Goal: Information Seeking & Learning: Learn about a topic

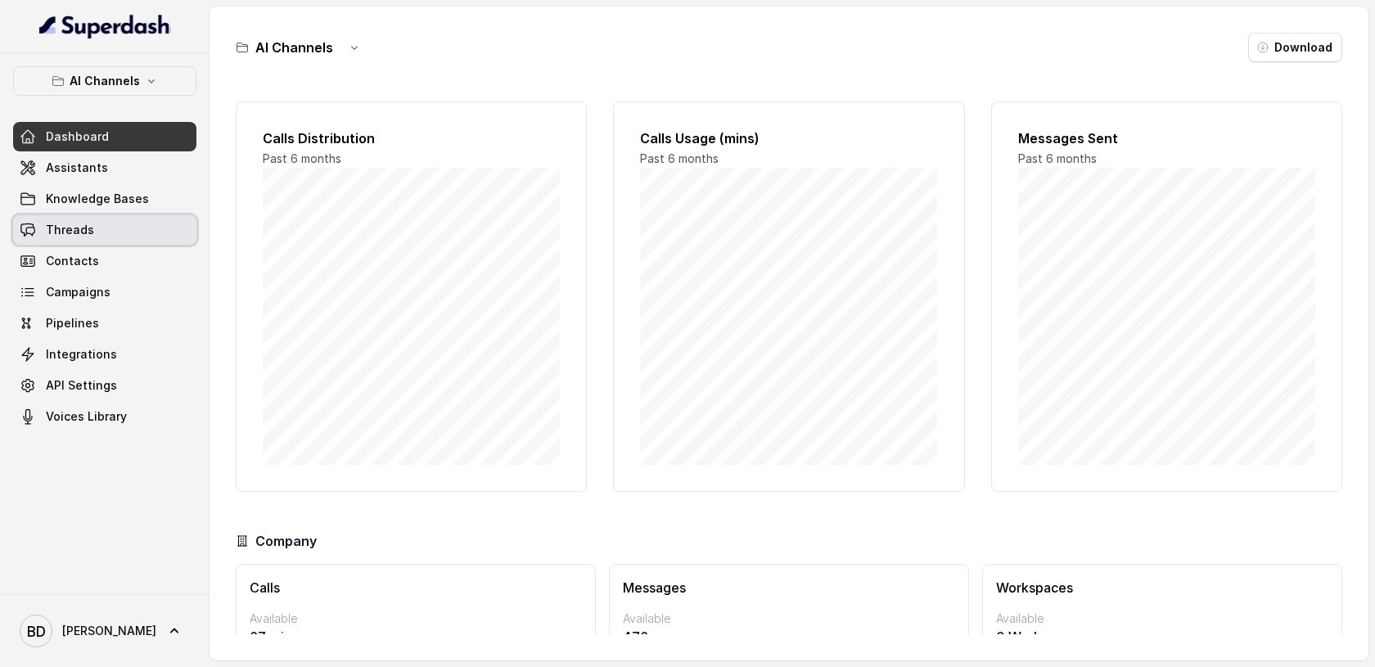
click at [78, 228] on span "Threads" at bounding box center [70, 230] width 48 height 16
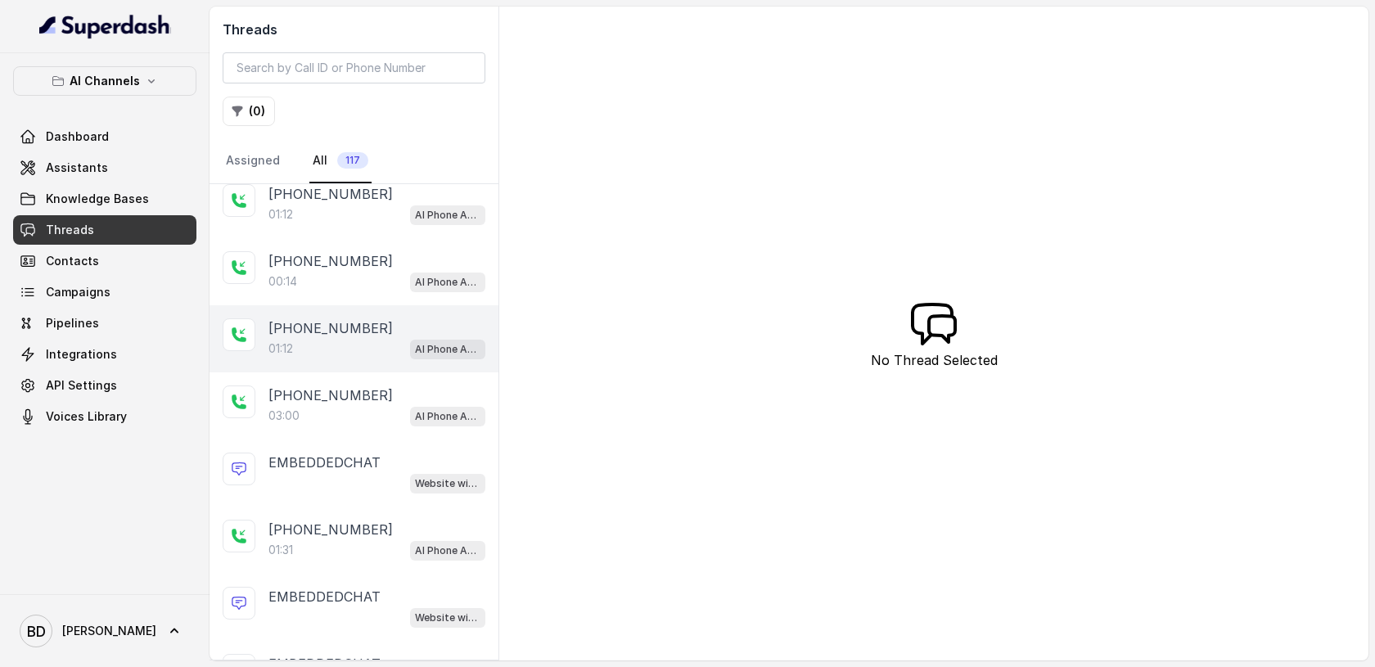
scroll to position [154, 0]
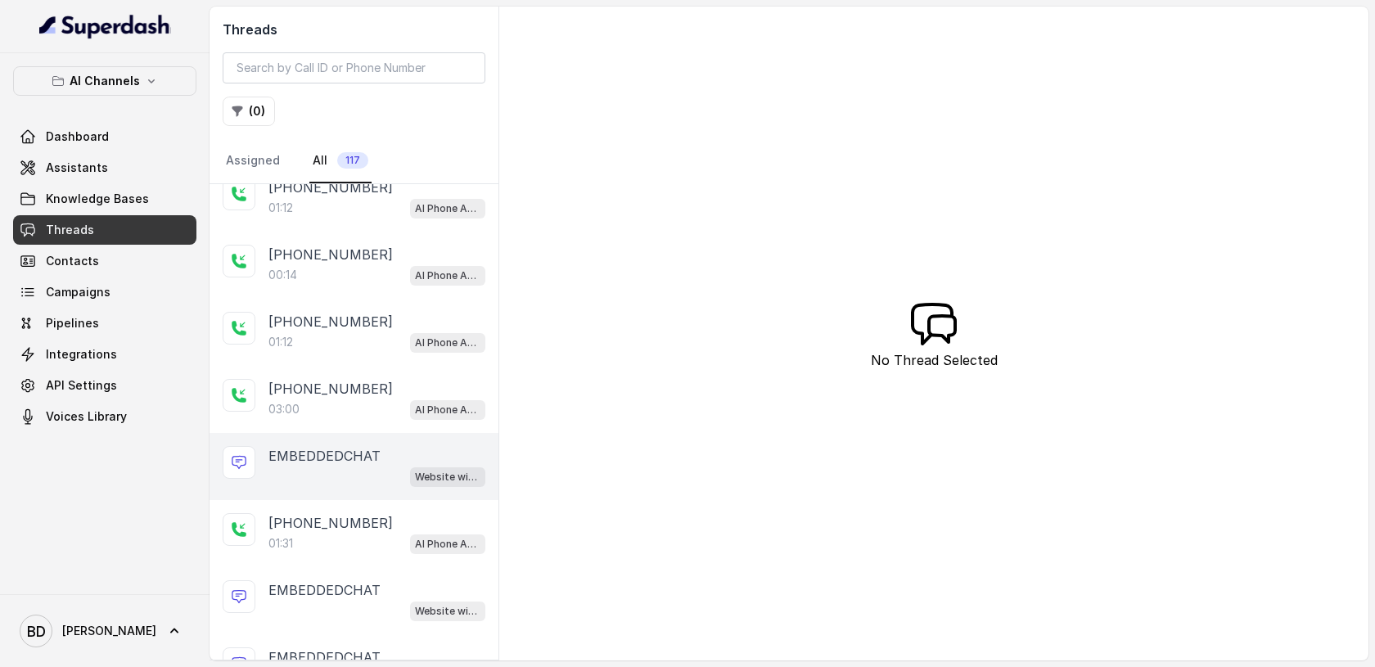
click at [336, 458] on p "EMBEDDEDCHAT" at bounding box center [324, 456] width 112 height 20
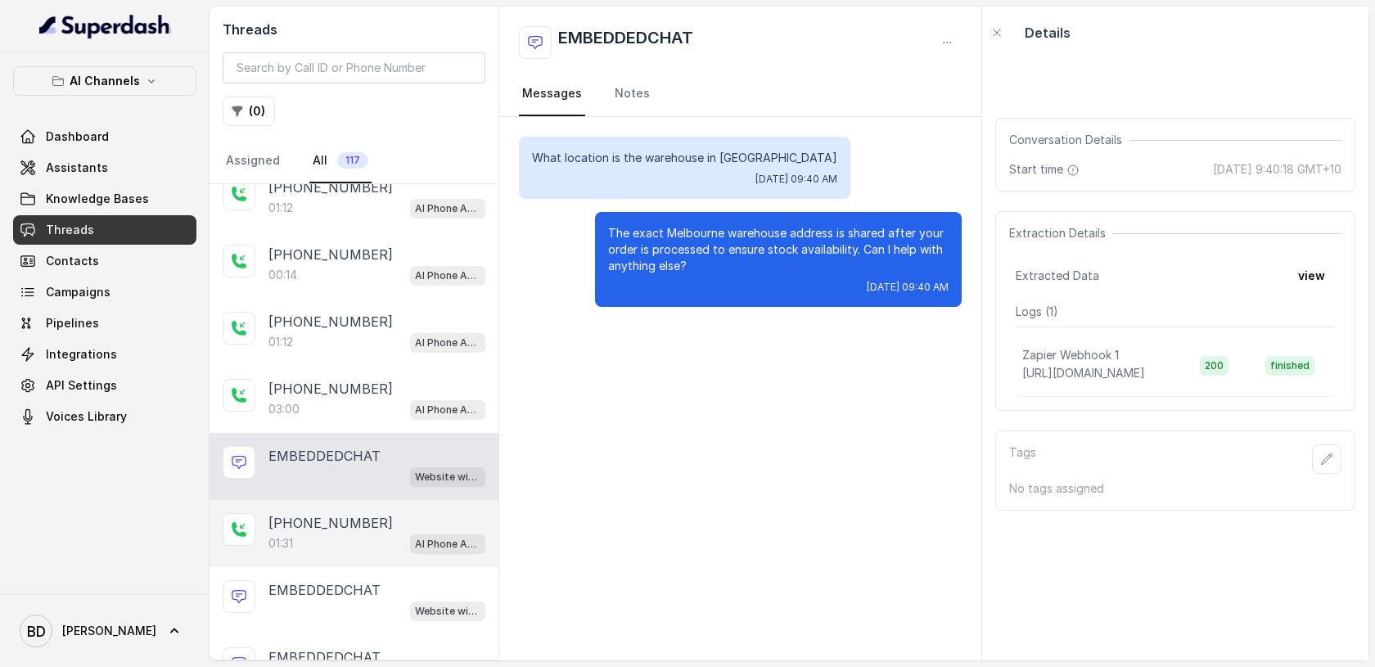
click at [320, 516] on p "[PHONE_NUMBER]" at bounding box center [330, 523] width 124 height 20
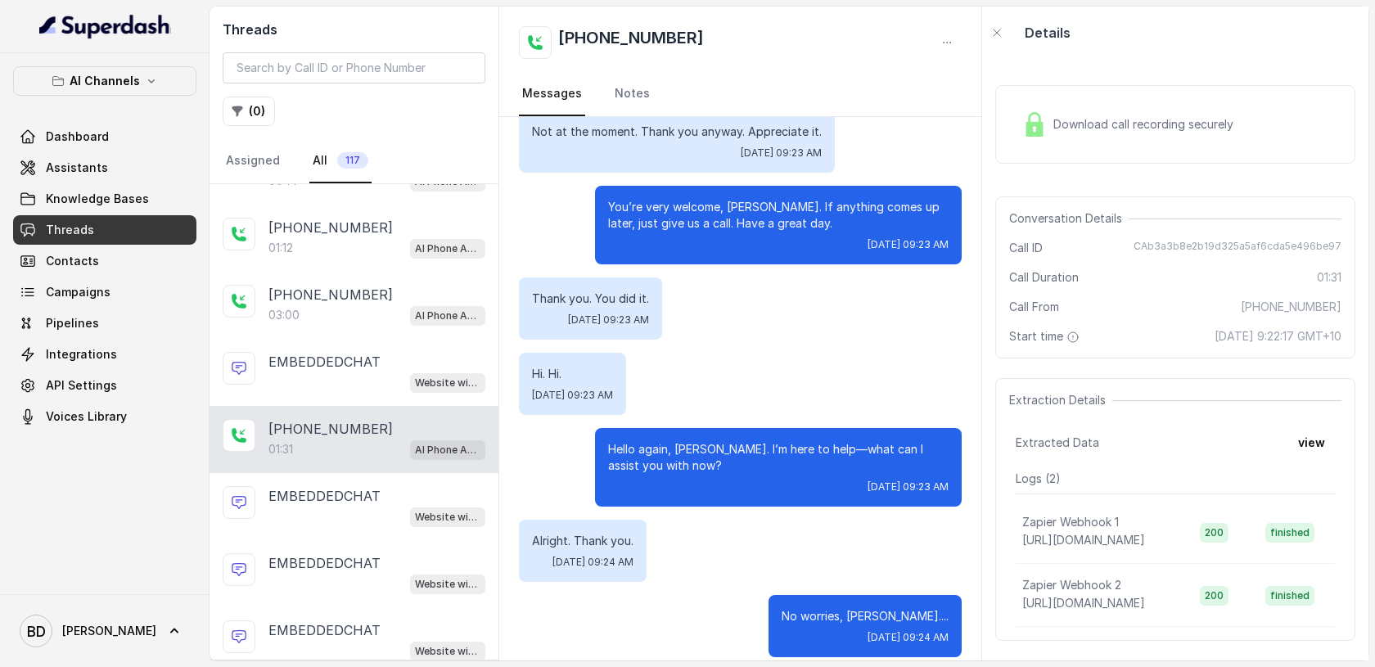
scroll to position [281, 0]
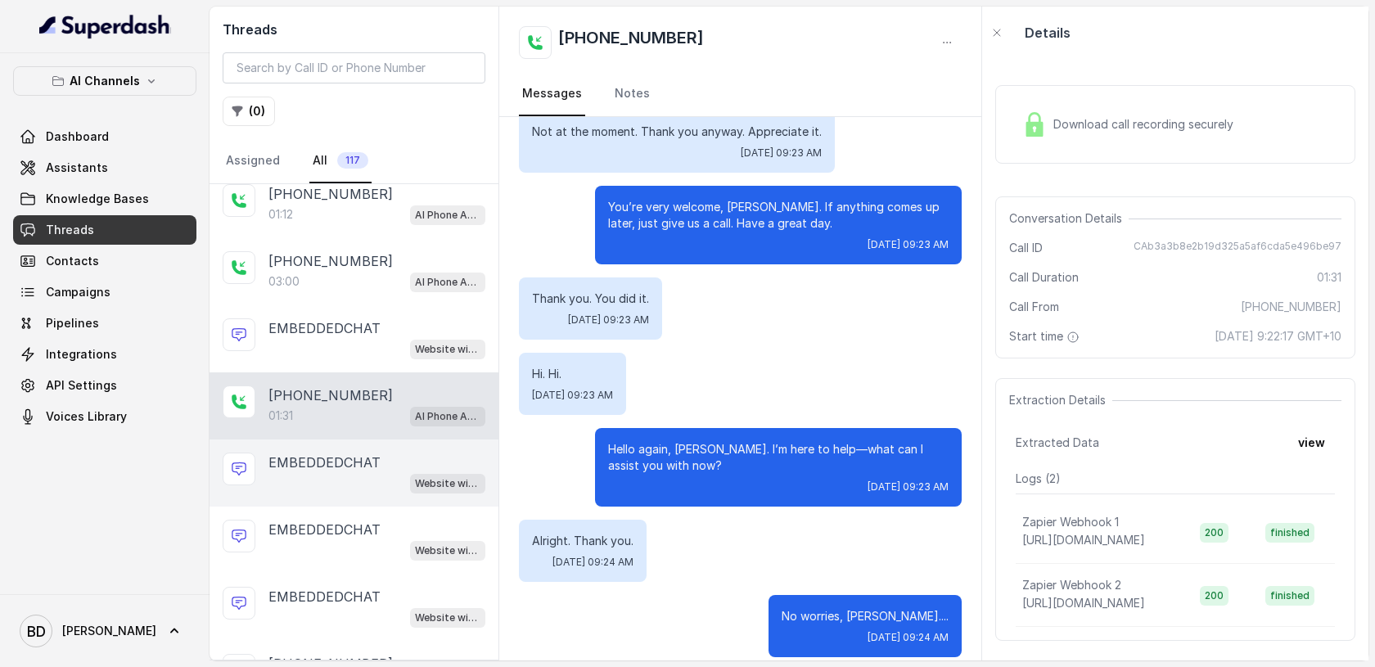
click at [349, 475] on div "Website widget" at bounding box center [376, 482] width 217 height 21
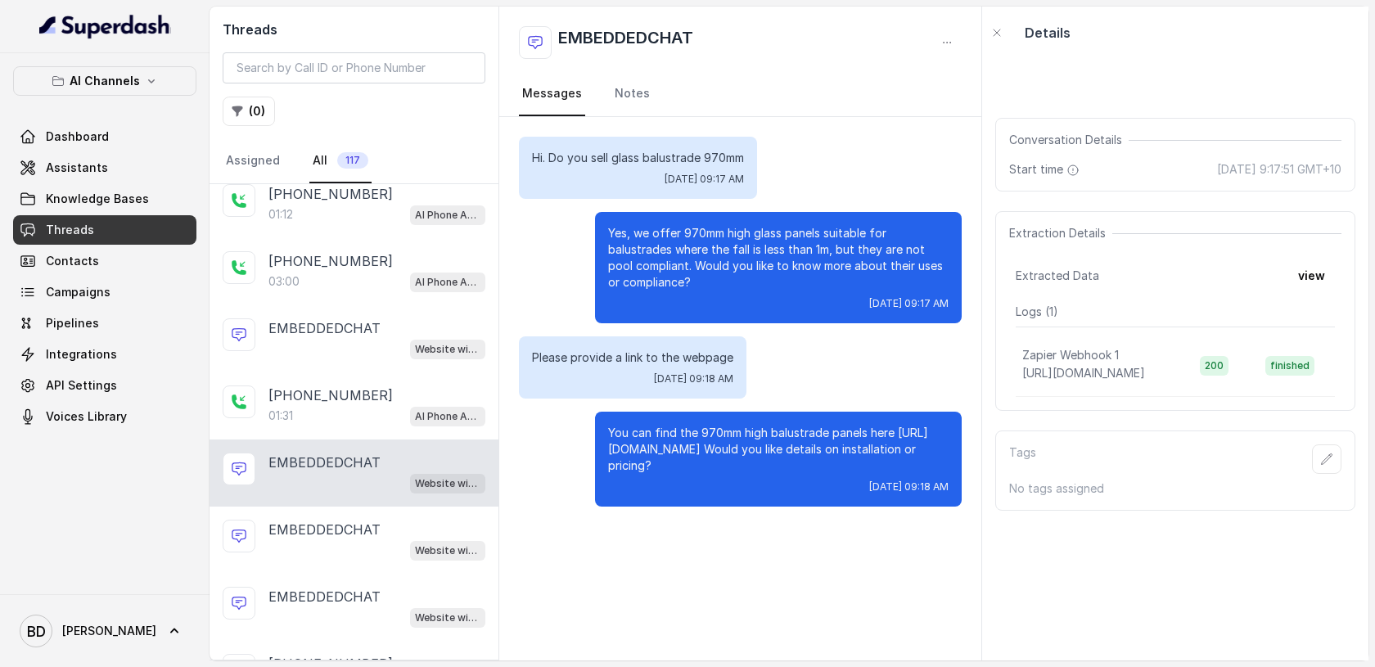
click at [781, 458] on p "You can find the 970mm high balustrade panels here [URL][DOMAIN_NAME] Would you…" at bounding box center [778, 449] width 340 height 49
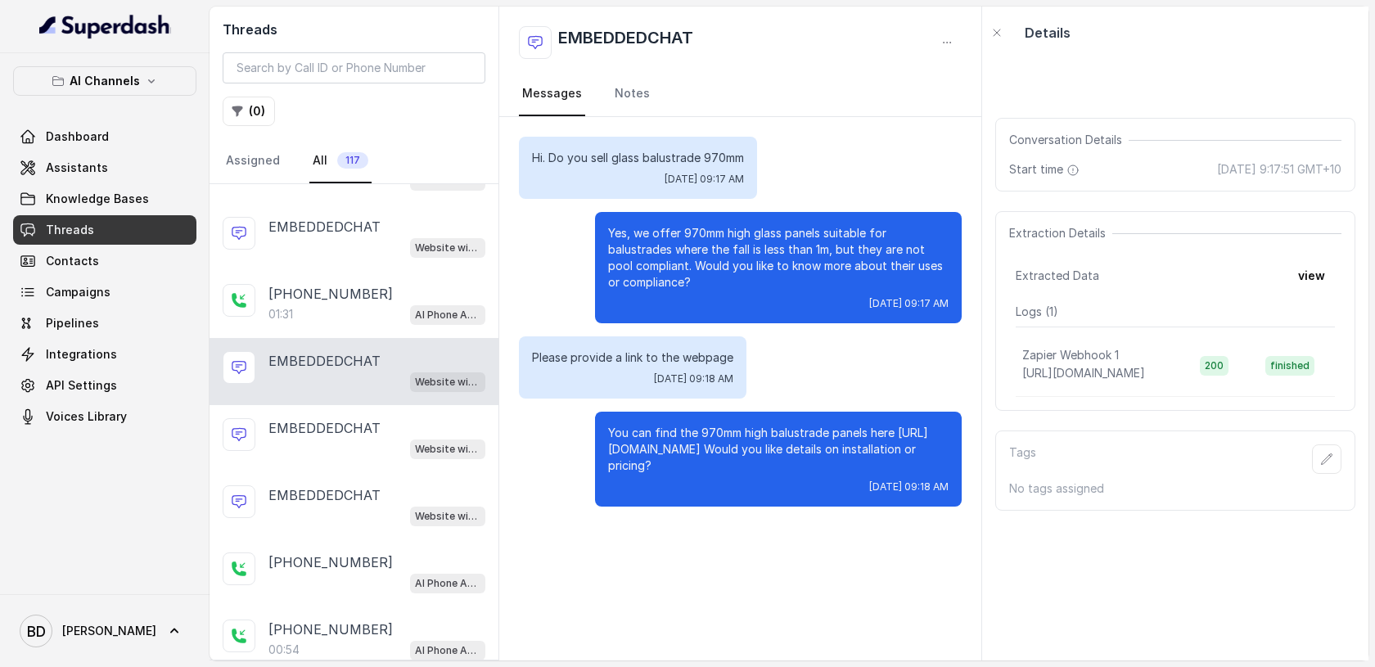
scroll to position [453, 0]
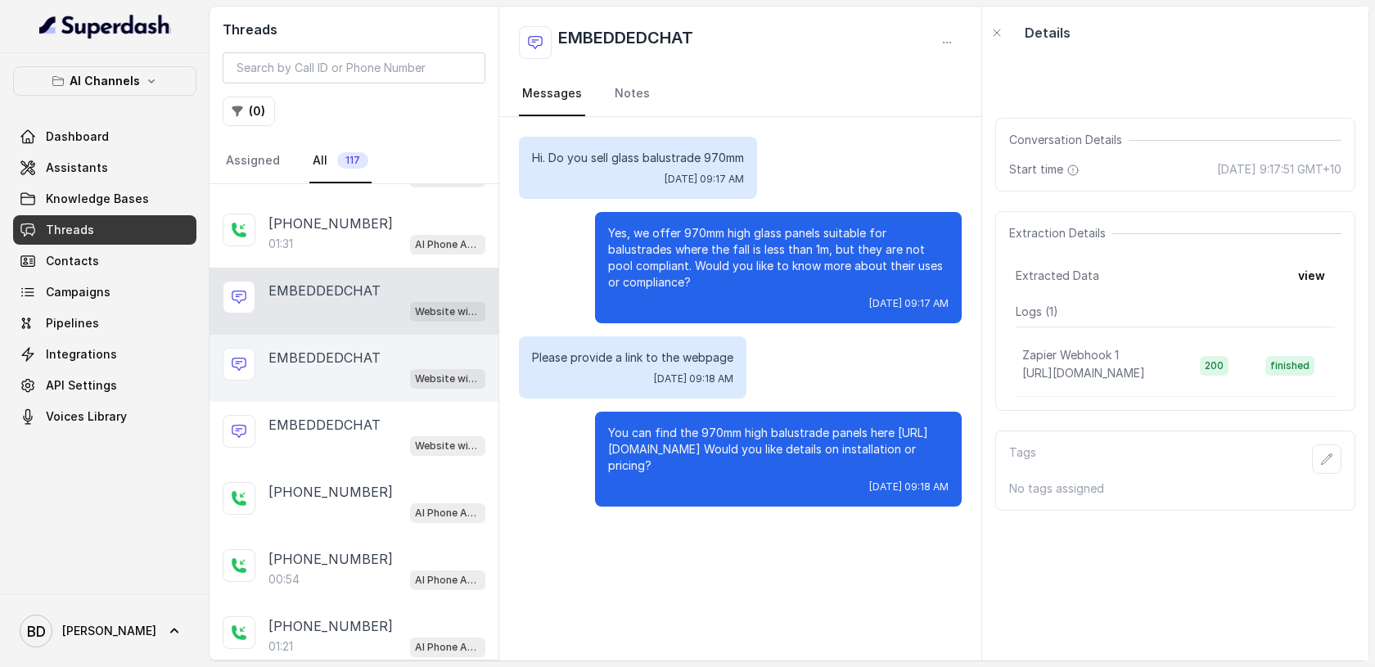
click at [328, 362] on p "EMBEDDEDCHAT" at bounding box center [324, 358] width 112 height 20
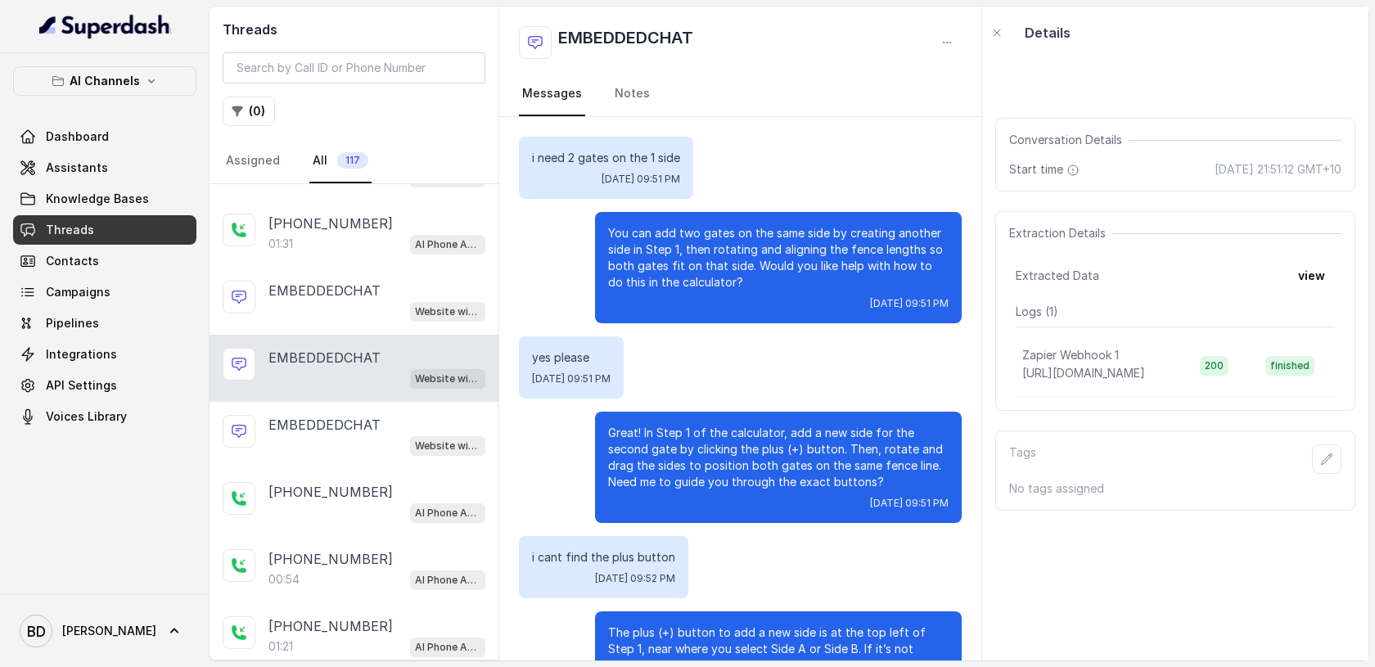
scroll to position [730, 0]
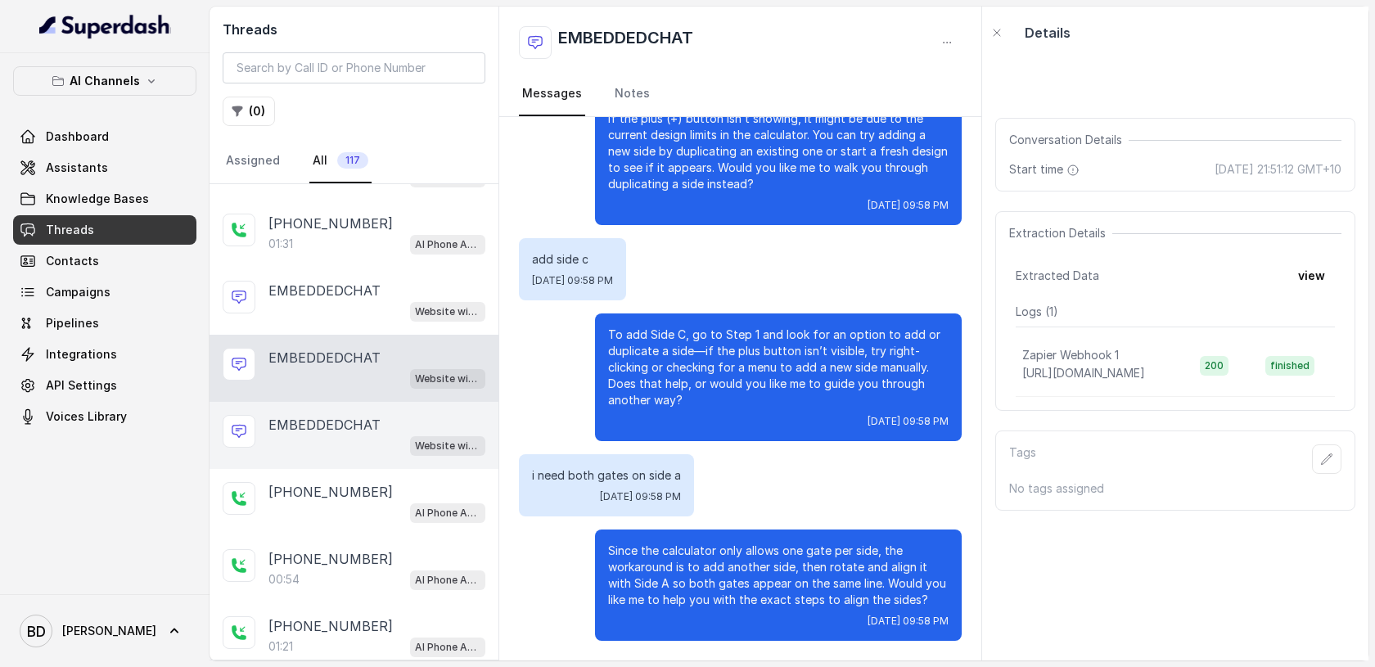
click at [310, 408] on div "EMBEDDEDCHAT Website widget" at bounding box center [353, 435] width 289 height 67
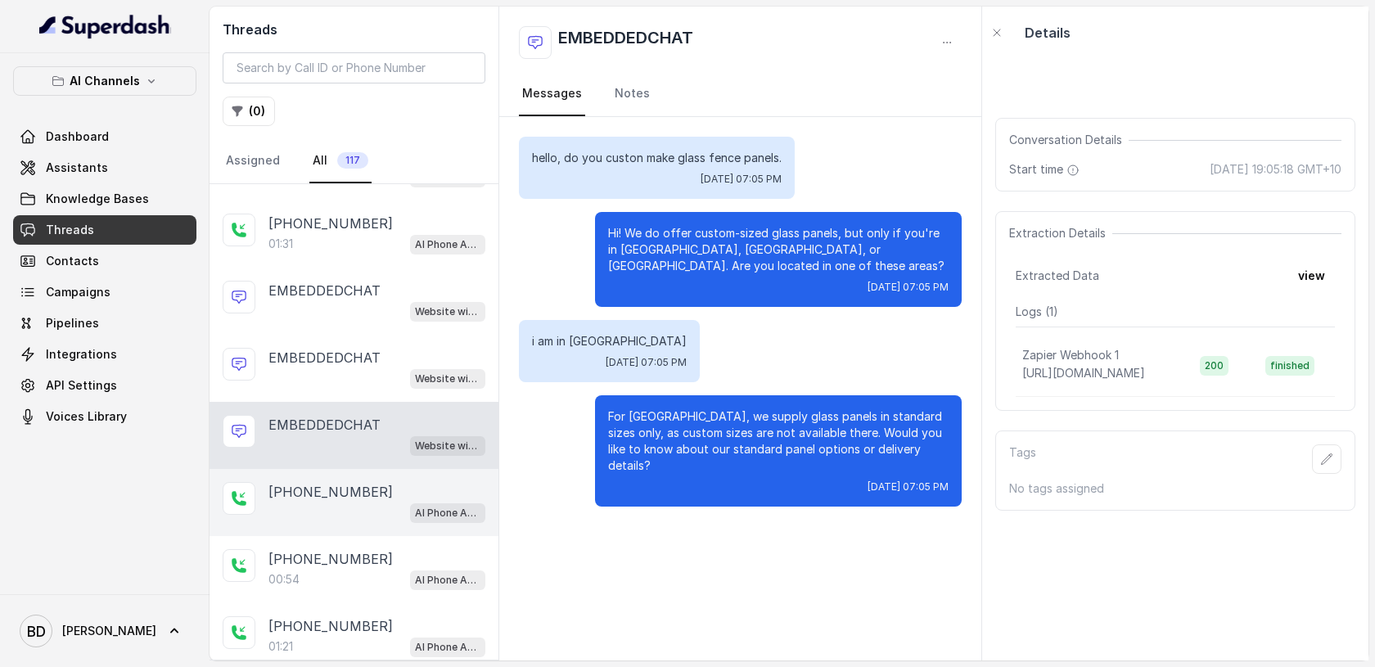
click at [259, 480] on div "[PHONE_NUMBER] AI Phone Assistant" at bounding box center [353, 502] width 289 height 67
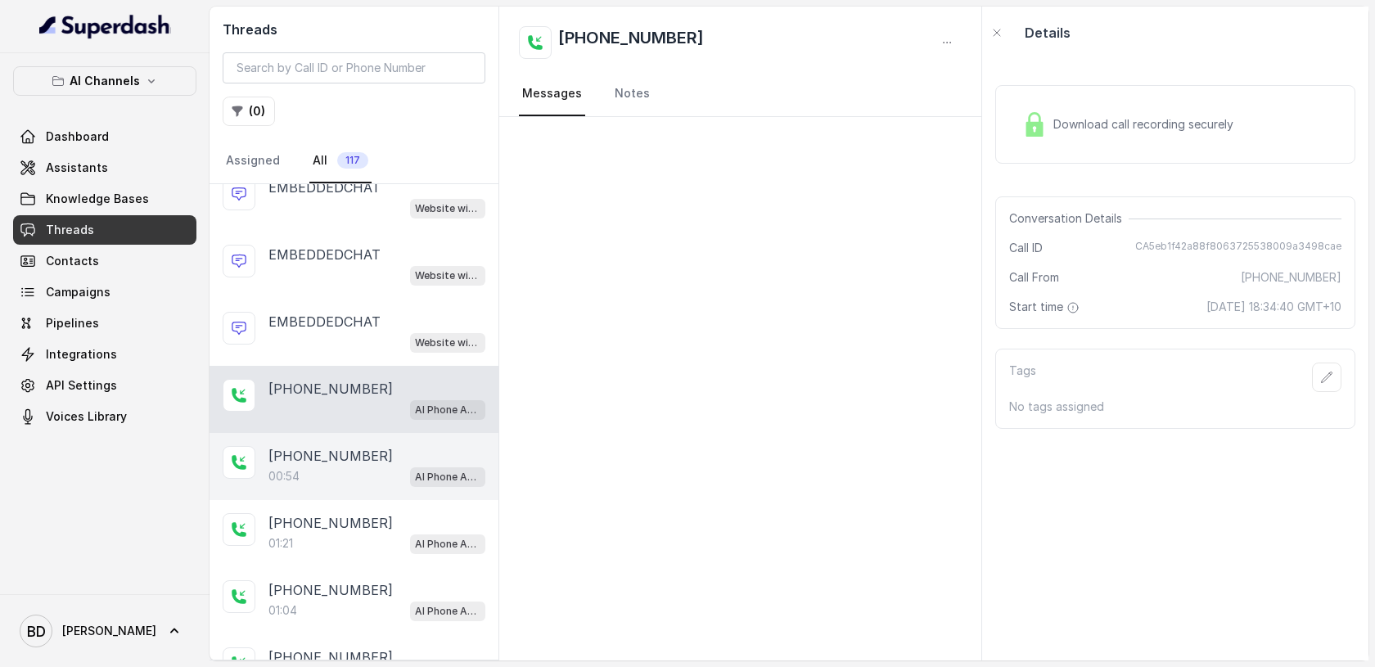
scroll to position [558, 0]
click at [321, 453] on p "[PHONE_NUMBER]" at bounding box center [330, 454] width 124 height 20
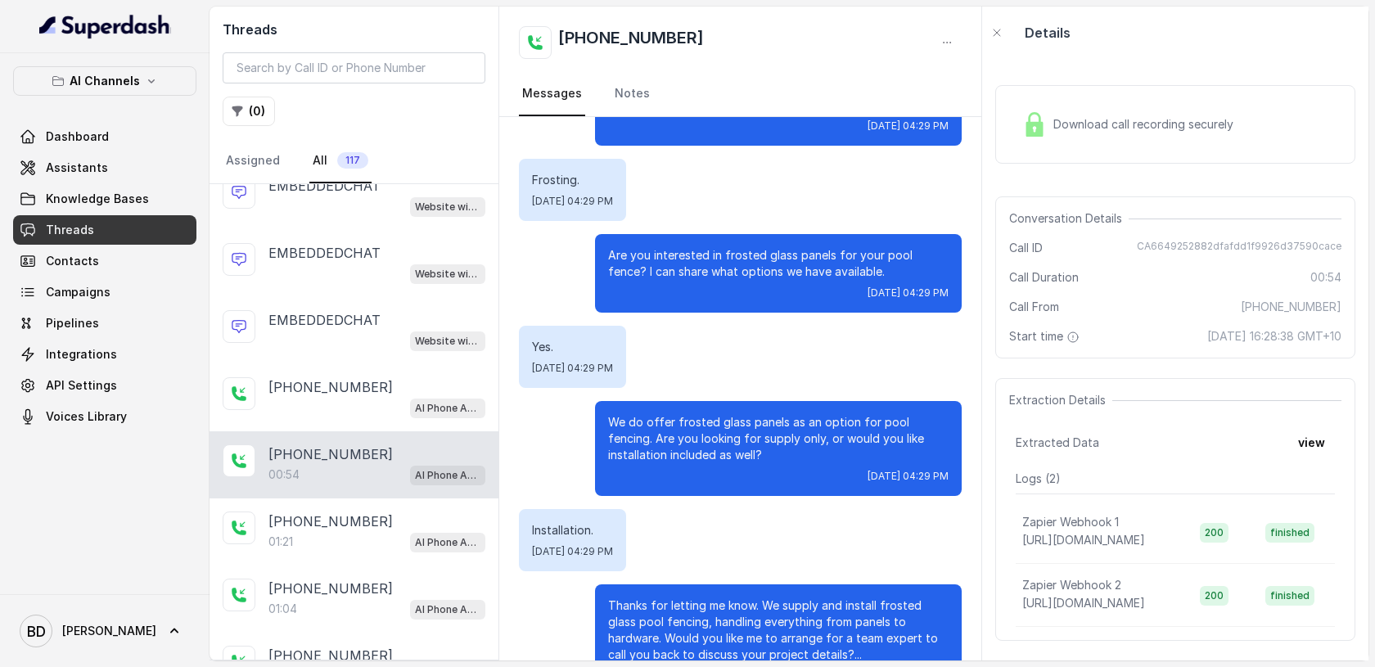
scroll to position [272, 0]
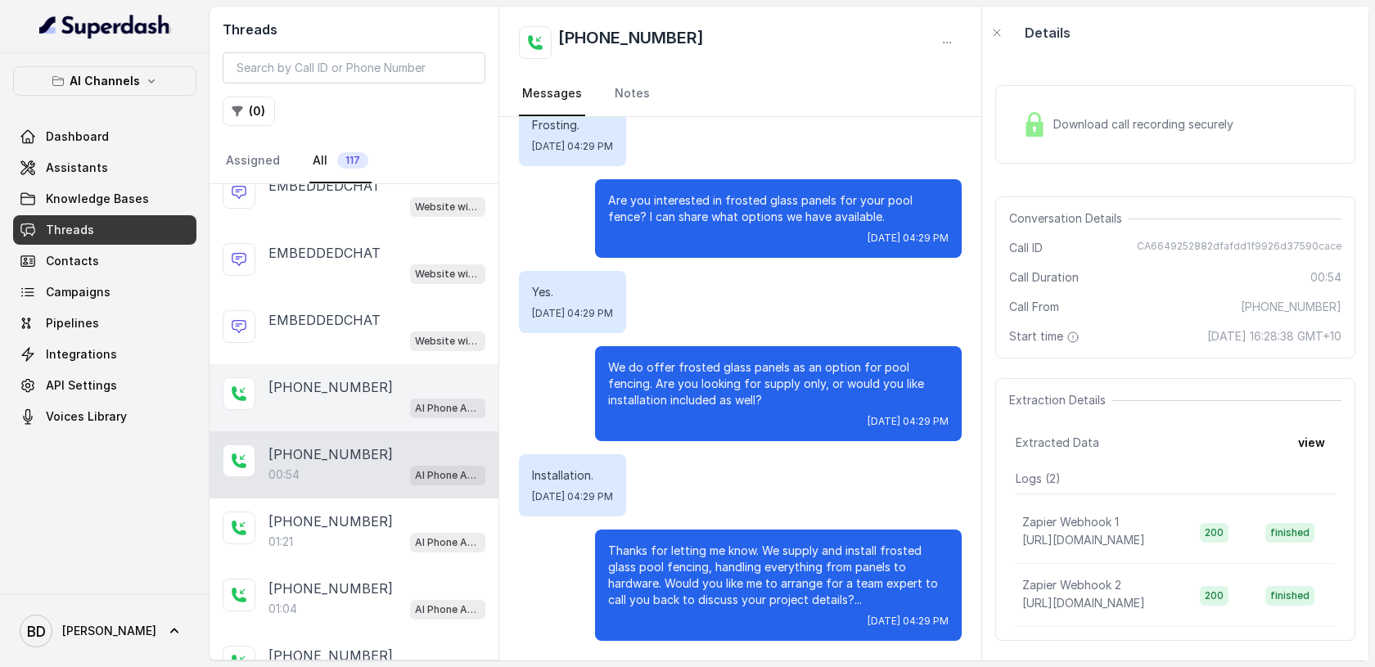
click at [313, 399] on div "AI Phone Assistant" at bounding box center [376, 407] width 217 height 21
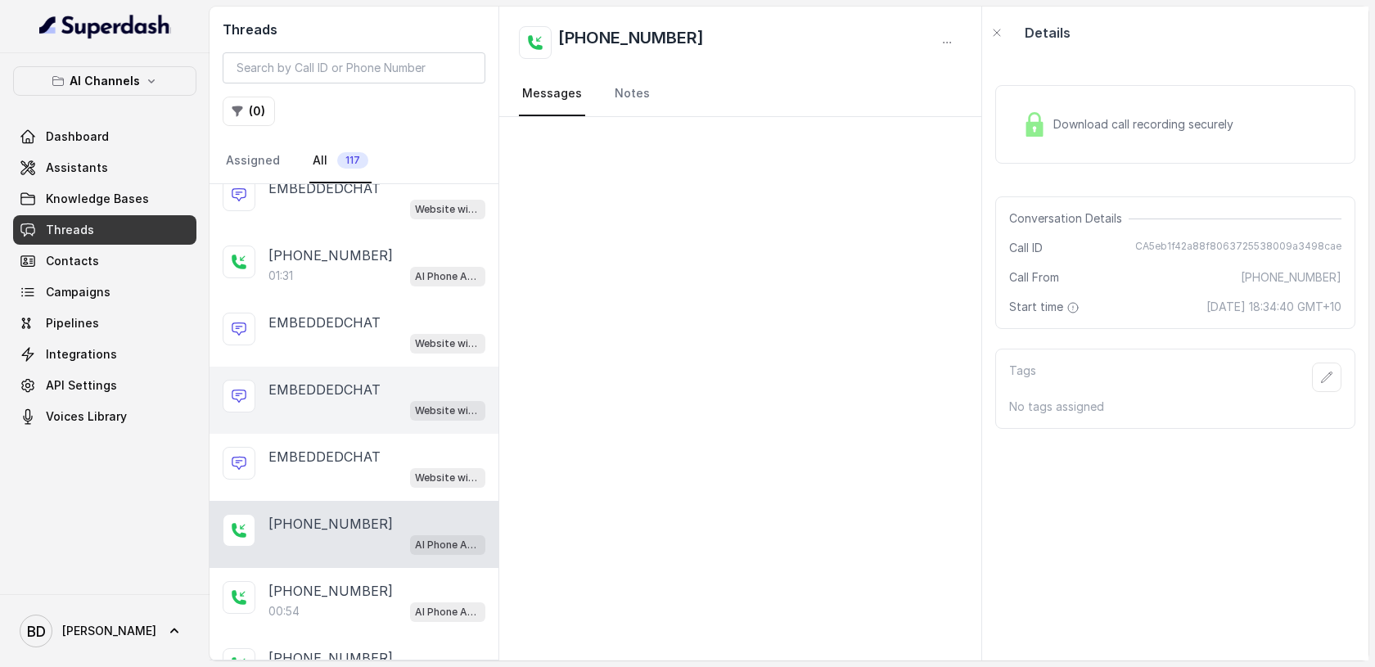
scroll to position [430, 0]
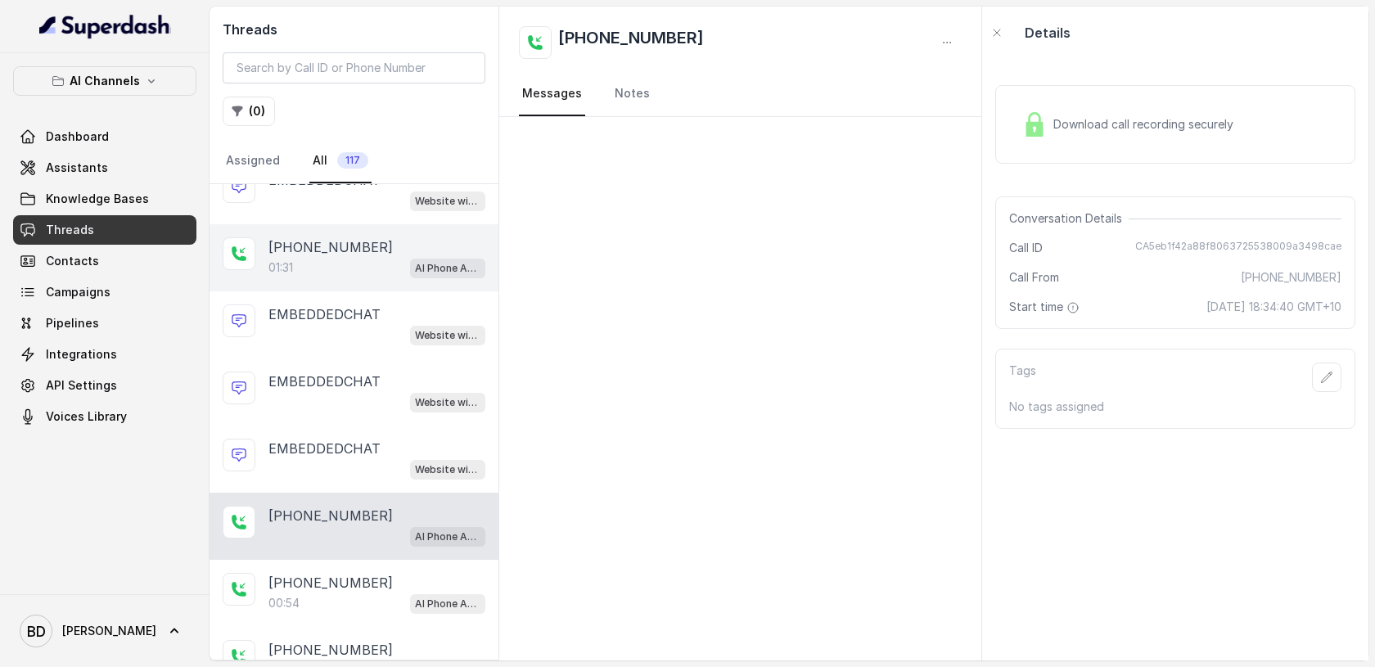
click at [336, 257] on div "01:31 AI Phone Assistant" at bounding box center [376, 267] width 217 height 21
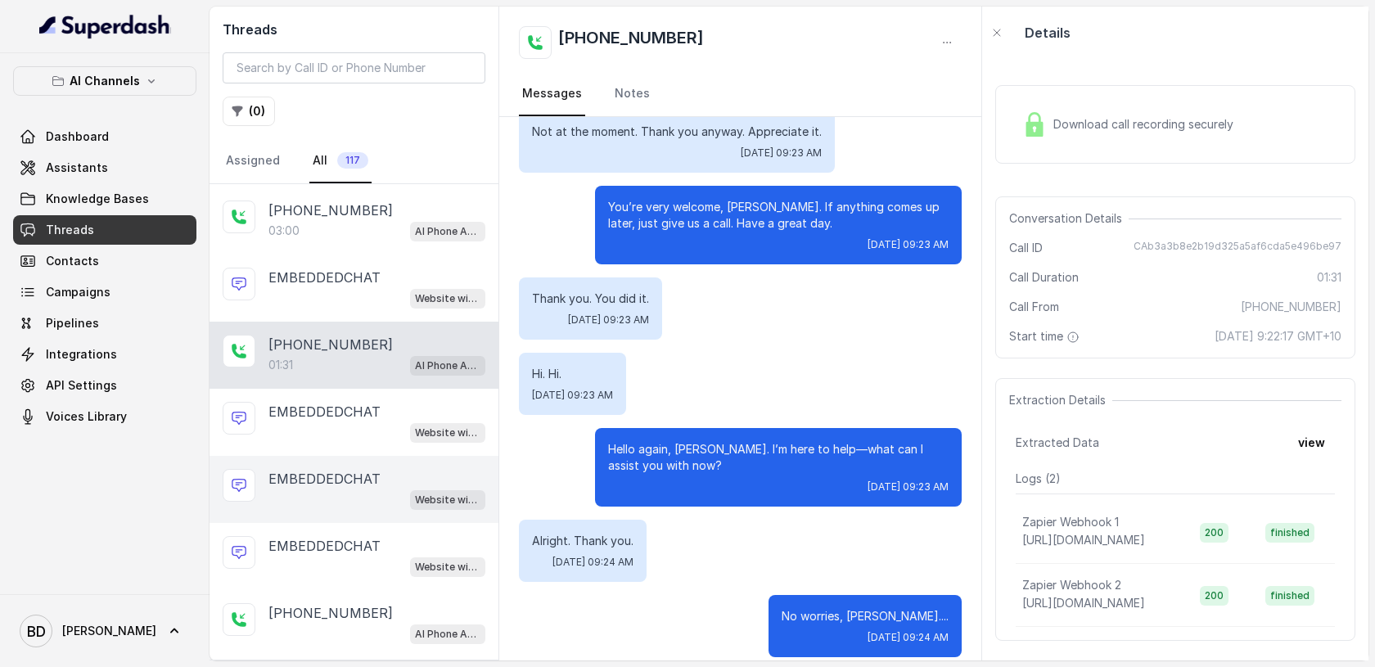
scroll to position [330, 0]
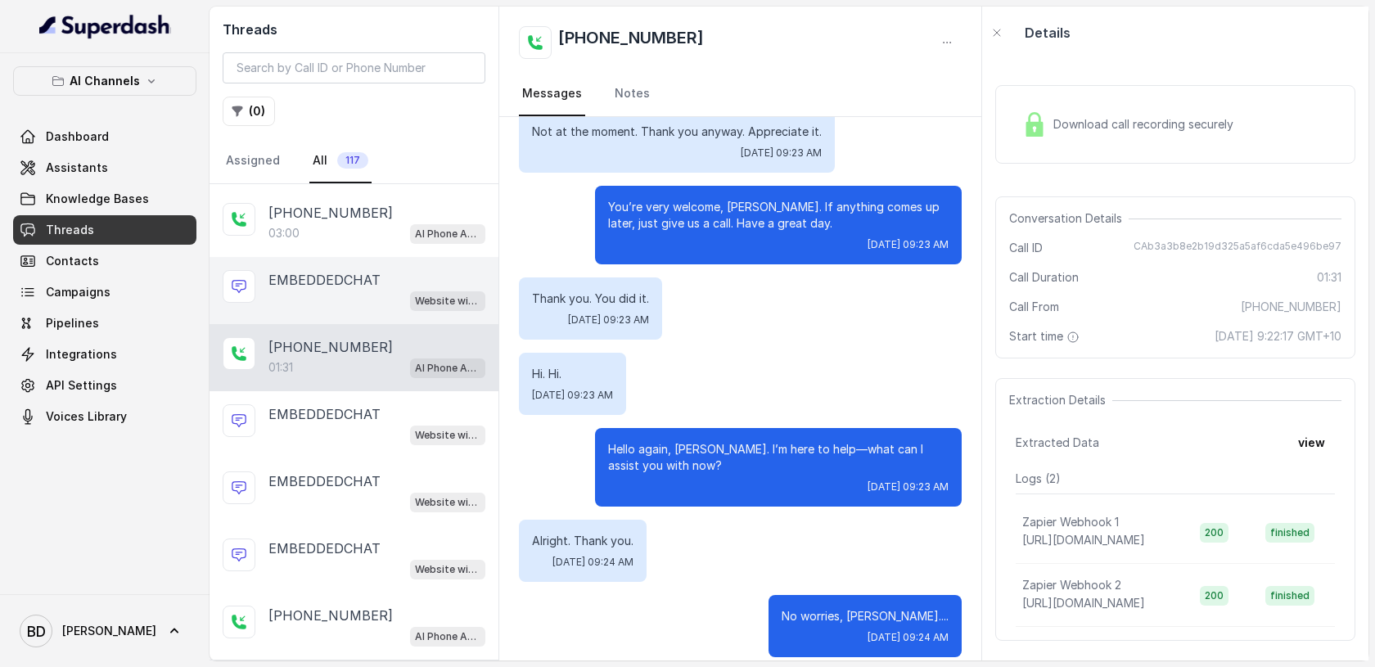
click at [354, 278] on p "EMBEDDEDCHAT" at bounding box center [324, 280] width 112 height 20
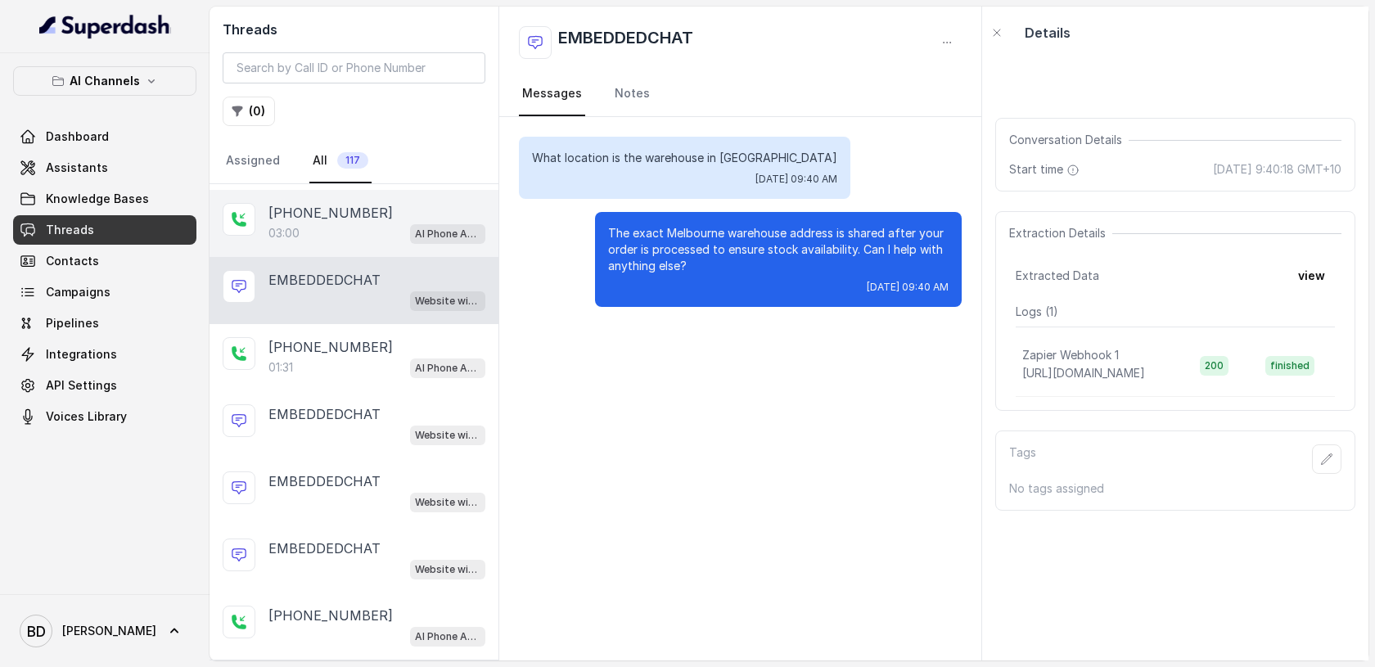
click at [358, 242] on div "[PHONE_NUMBER]:00 AI Phone Assistant" at bounding box center [353, 223] width 289 height 67
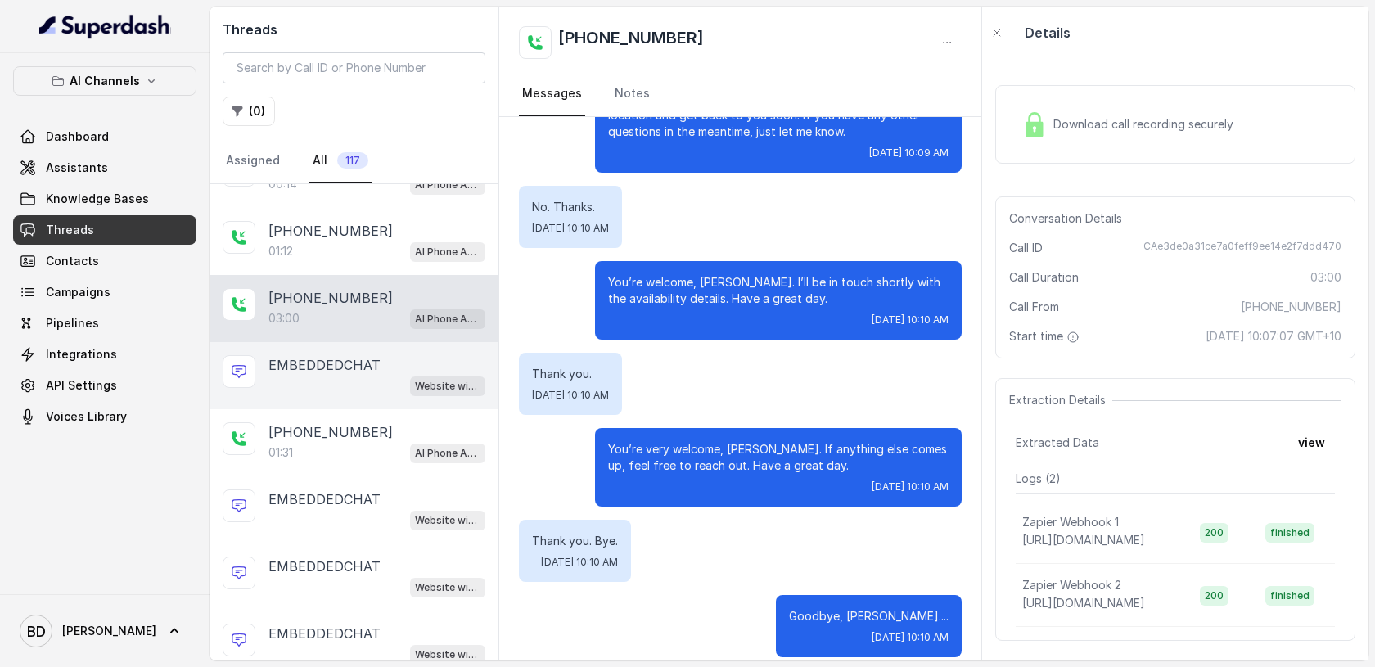
scroll to position [240, 0]
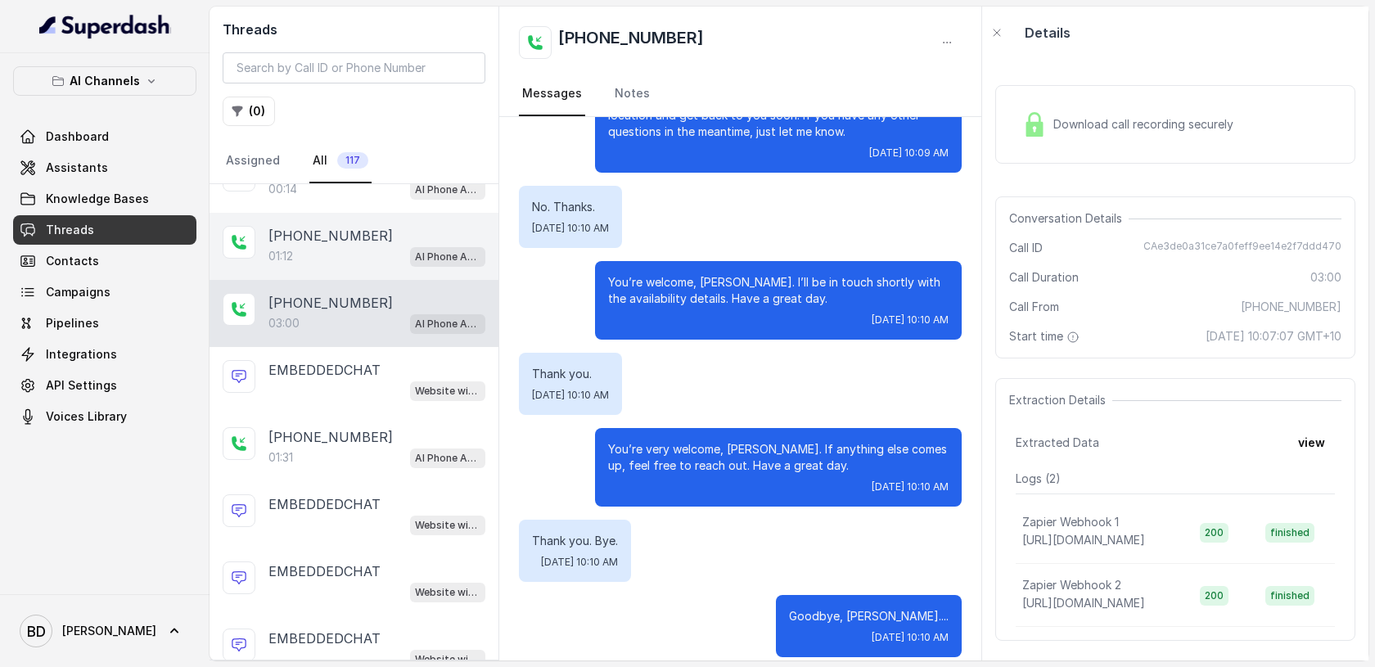
click at [359, 256] on div "01:12 AI Phone Assistant" at bounding box center [376, 255] width 217 height 21
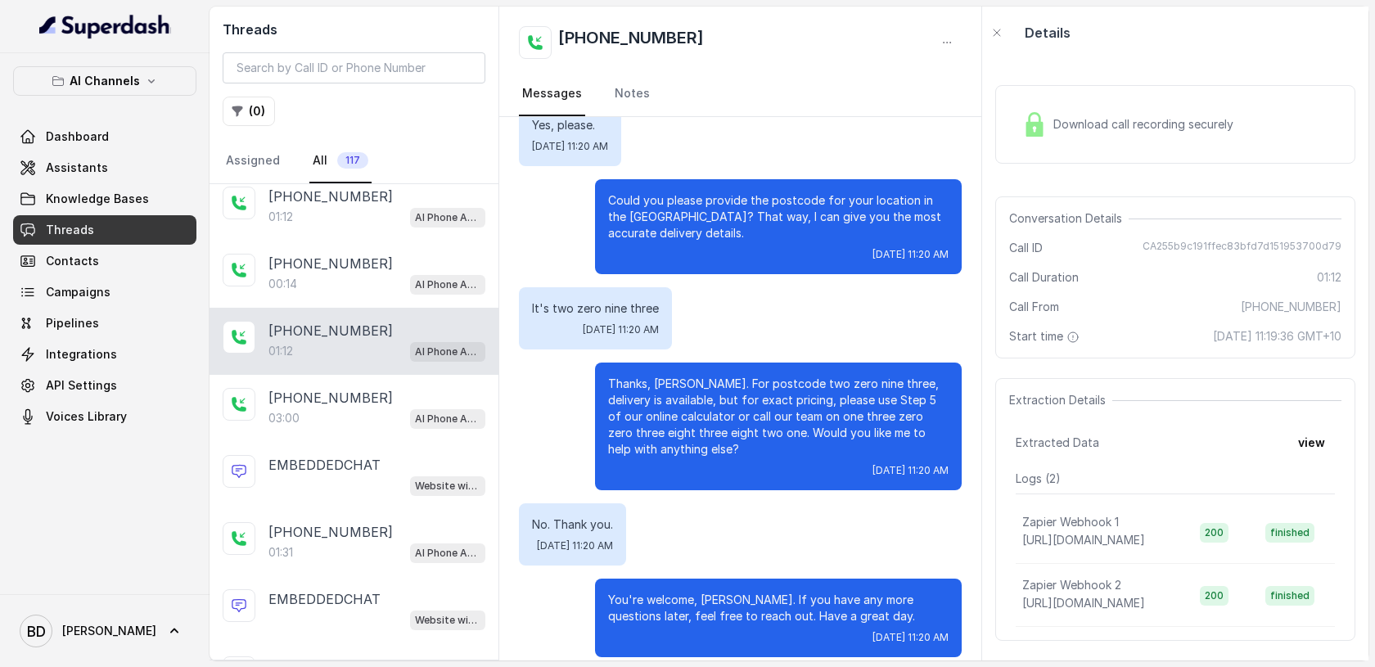
scroll to position [141, 0]
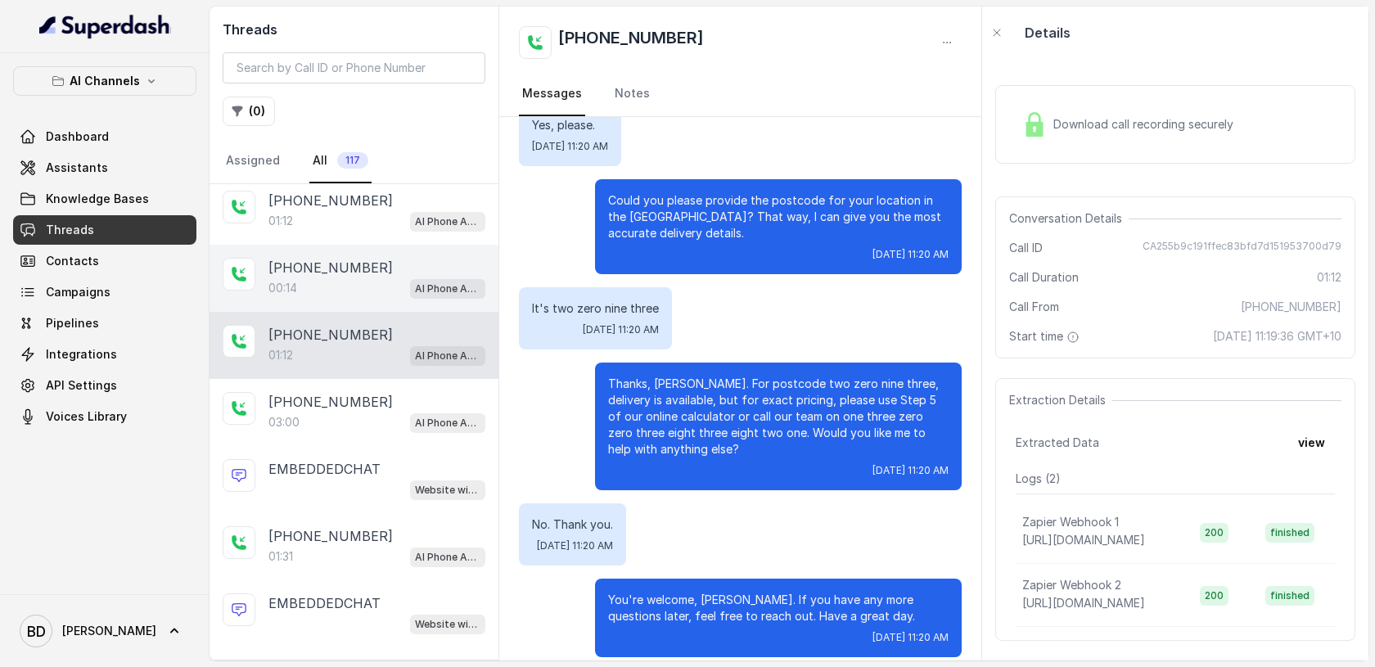
click at [344, 262] on p "[PHONE_NUMBER]" at bounding box center [330, 268] width 124 height 20
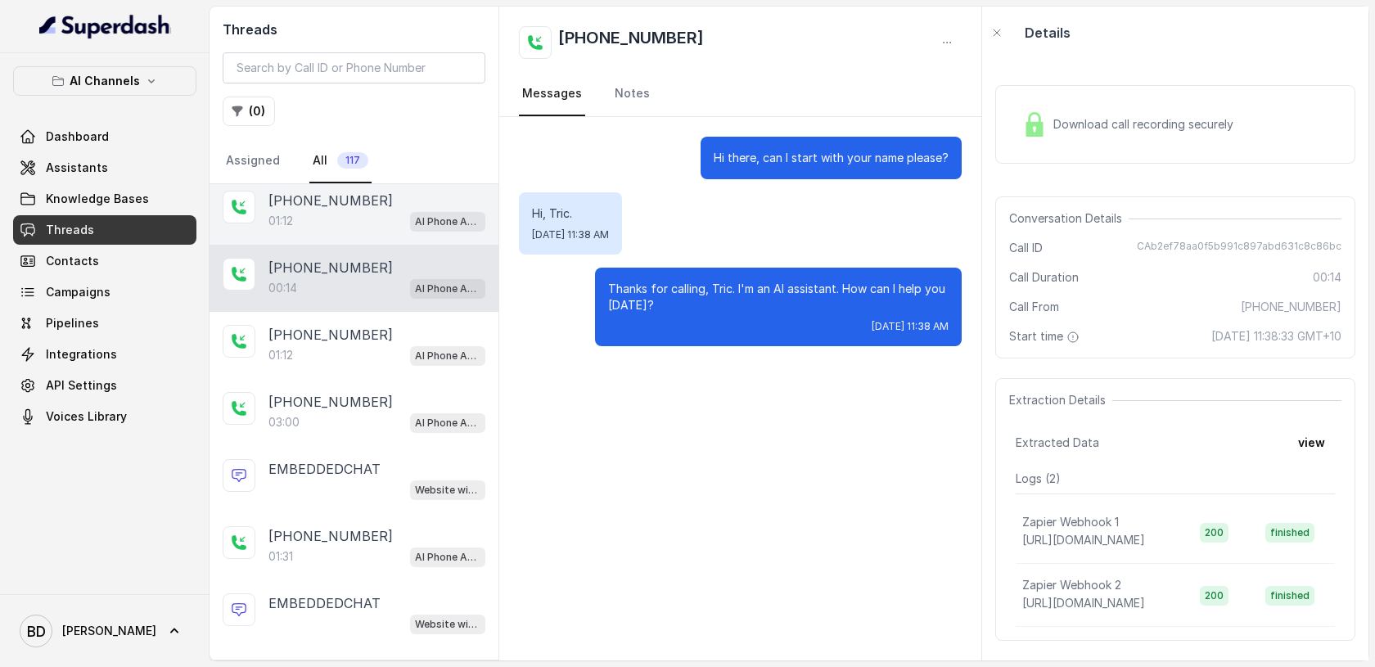
click at [315, 209] on p "[PHONE_NUMBER]" at bounding box center [330, 201] width 124 height 20
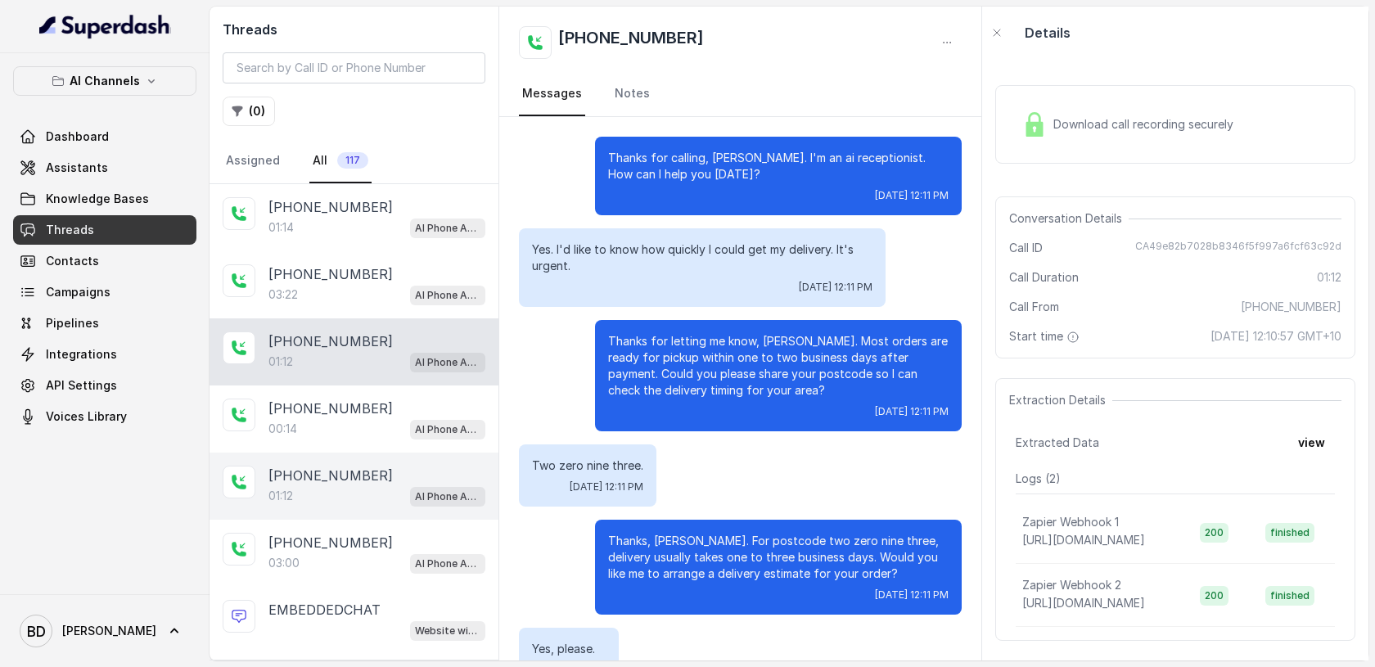
click at [328, 485] on div "01:12 AI Phone Assistant" at bounding box center [376, 495] width 217 height 21
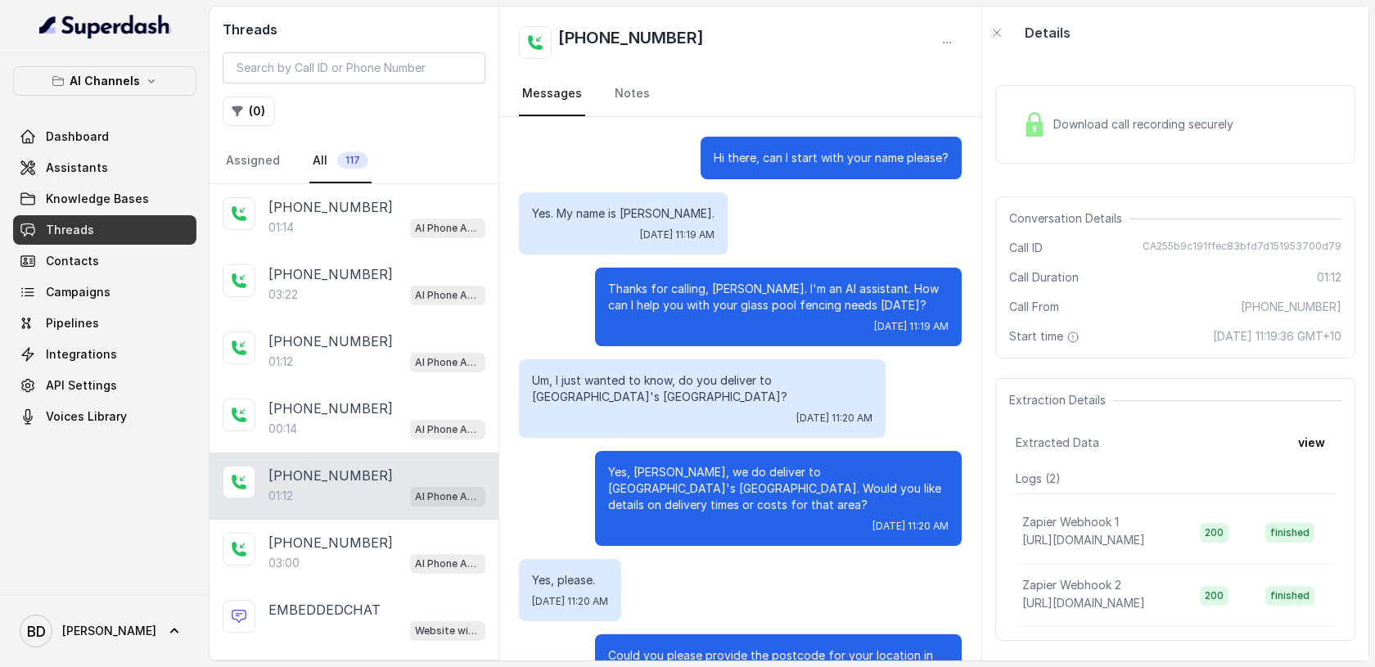
scroll to position [455, 0]
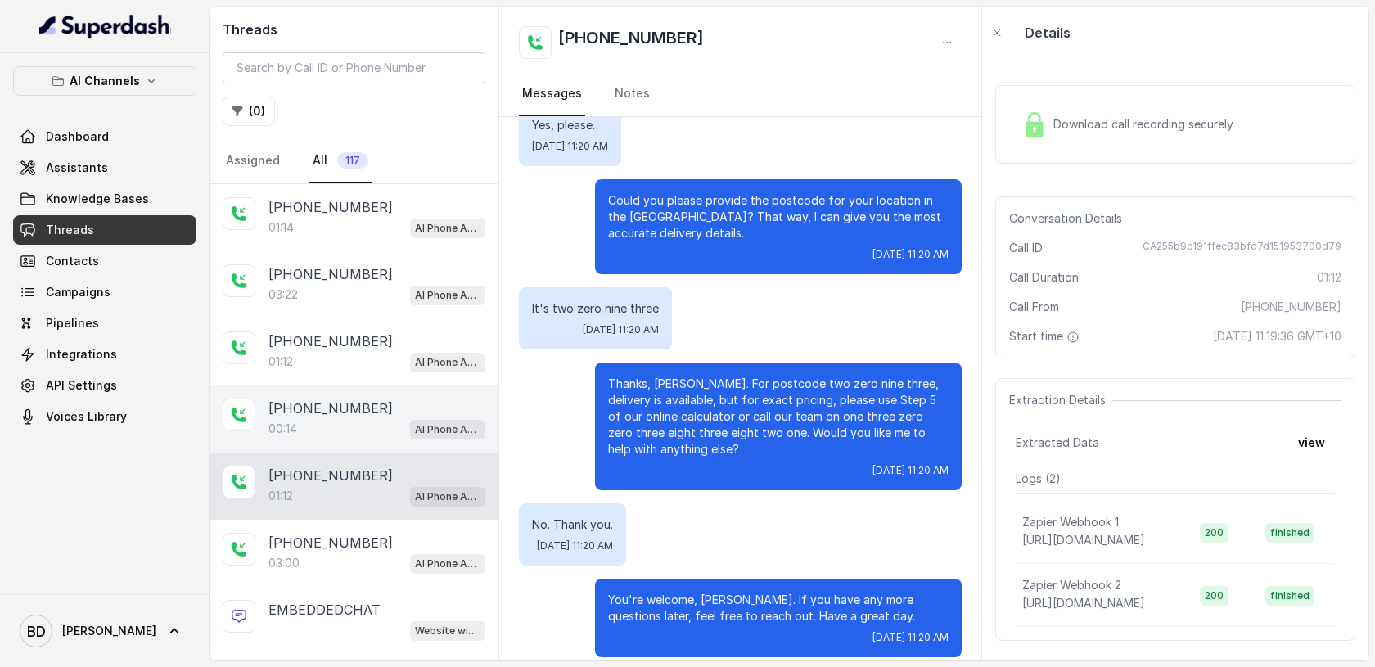
click at [318, 399] on p "[PHONE_NUMBER]" at bounding box center [330, 409] width 124 height 20
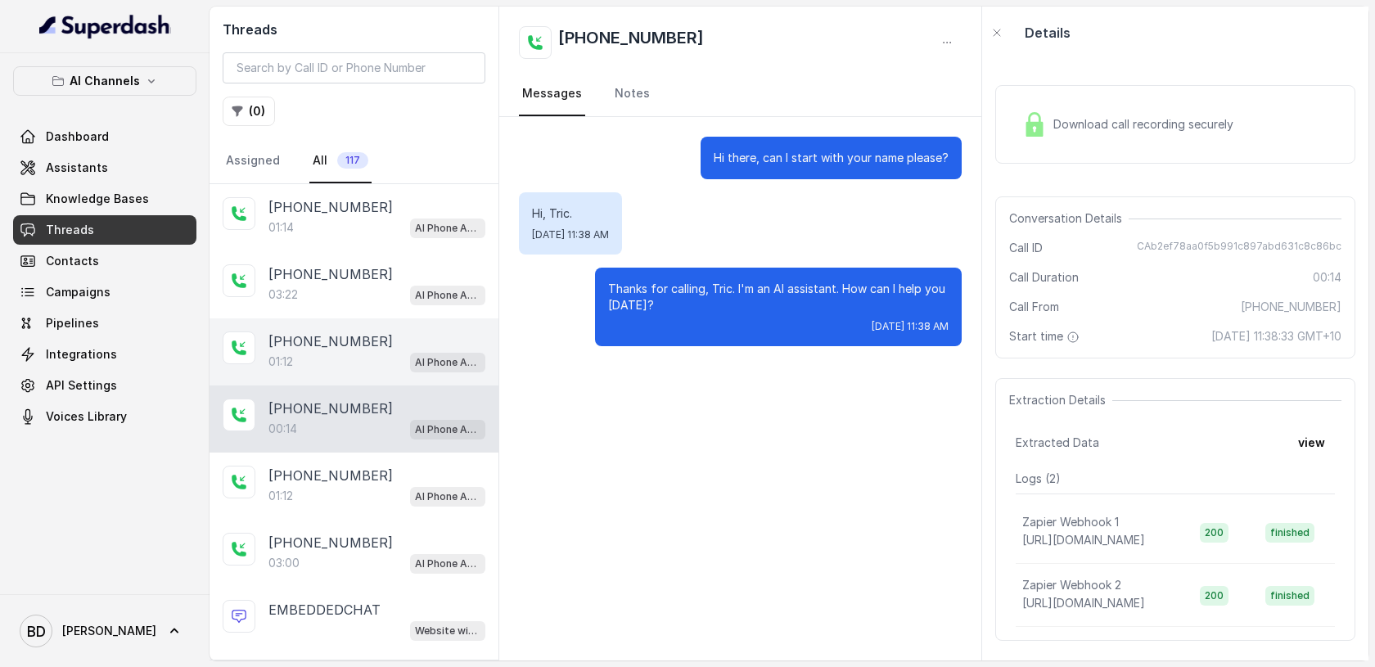
click at [339, 356] on div "01:12 AI Phone Assistant" at bounding box center [376, 361] width 217 height 21
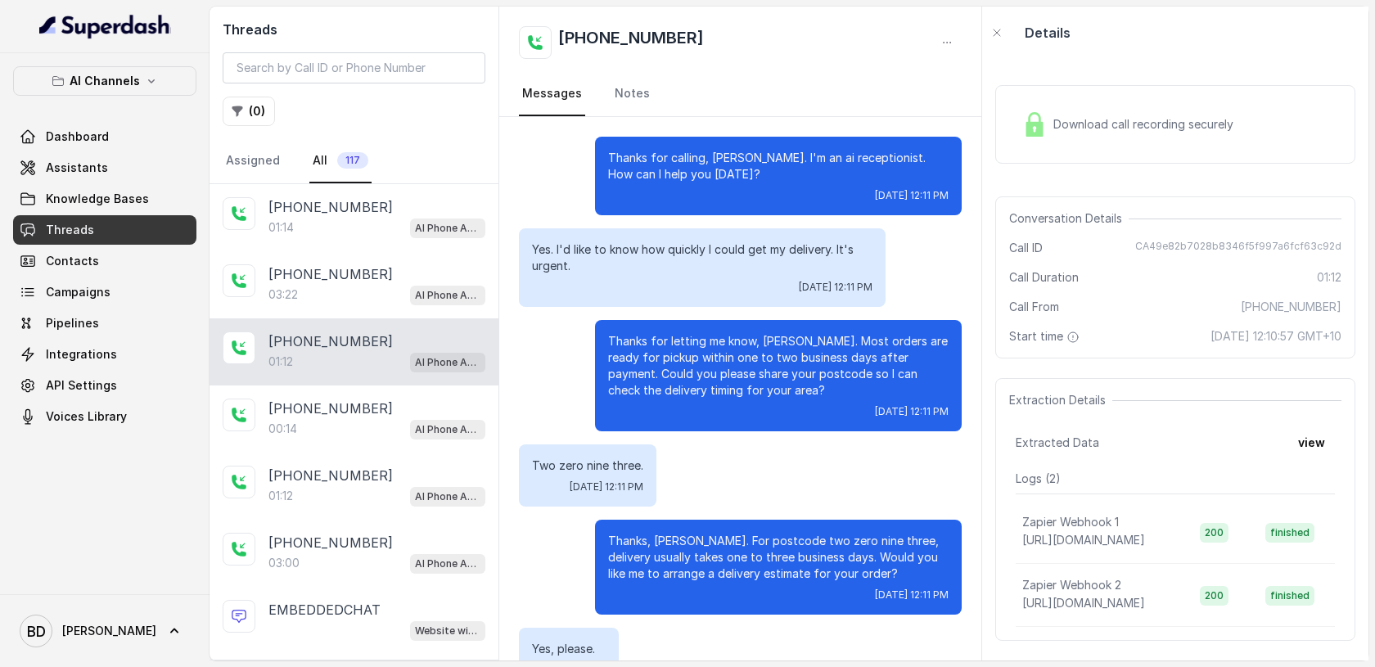
scroll to position [357, 0]
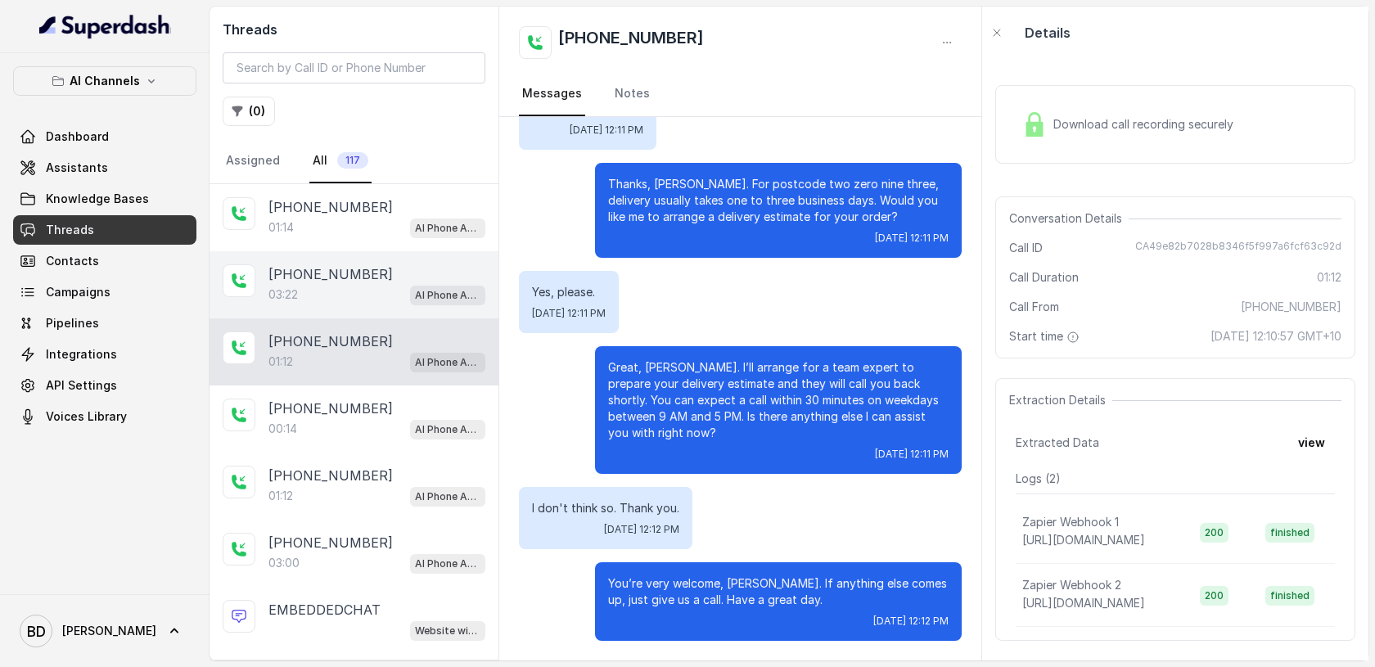
click at [342, 293] on div "03:22 AI Phone Assistant" at bounding box center [376, 294] width 217 height 21
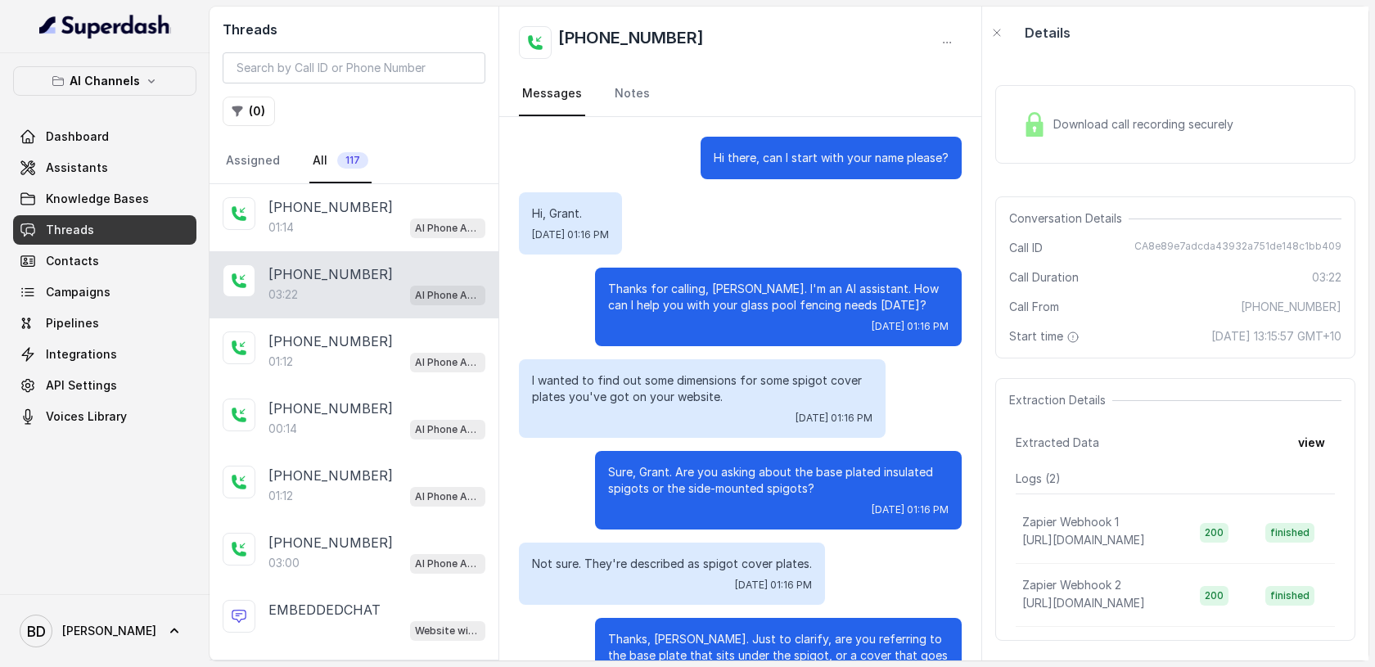
click at [1034, 122] on img at bounding box center [1034, 124] width 25 height 25
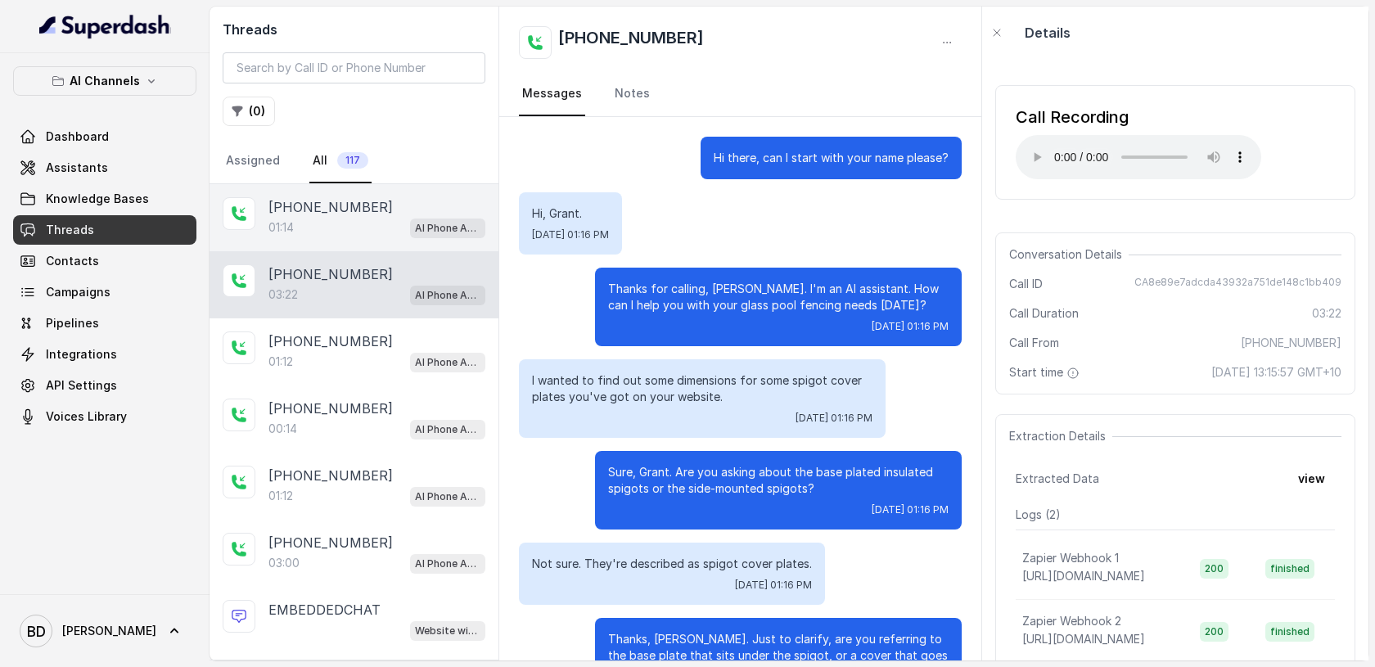
click at [332, 197] on p "[PHONE_NUMBER]" at bounding box center [330, 207] width 124 height 20
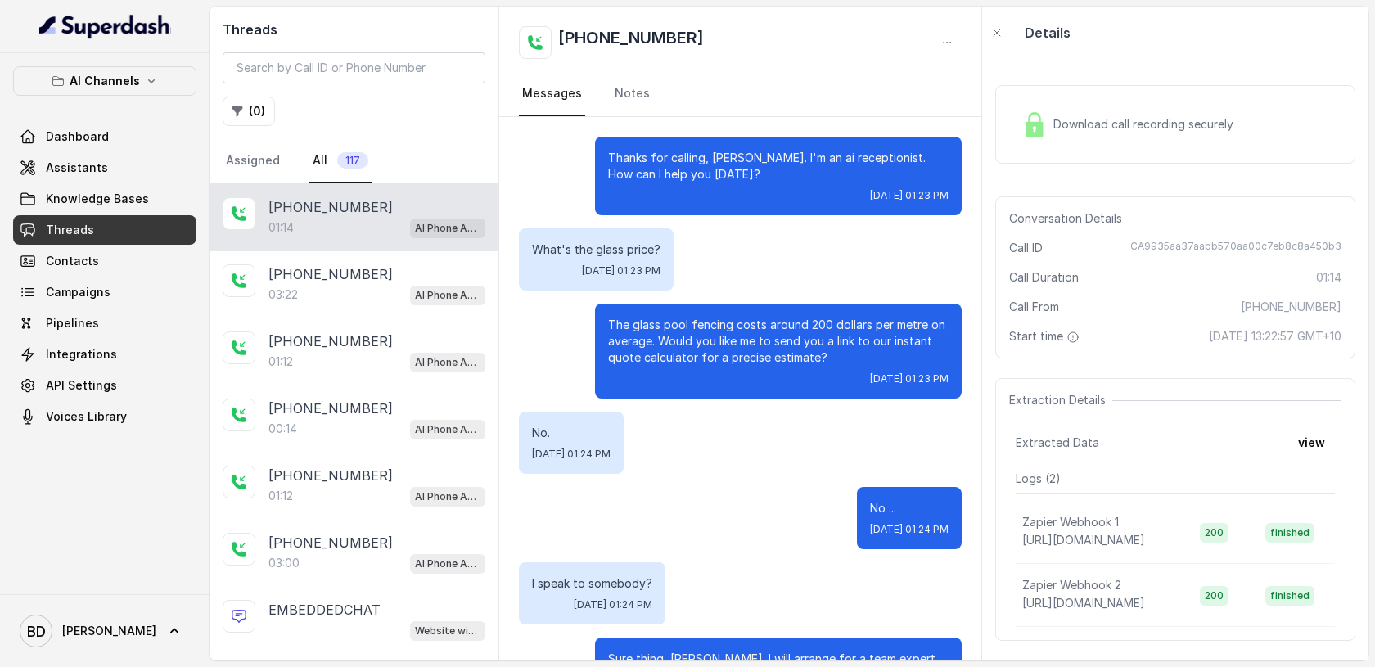
scroll to position [92, 0]
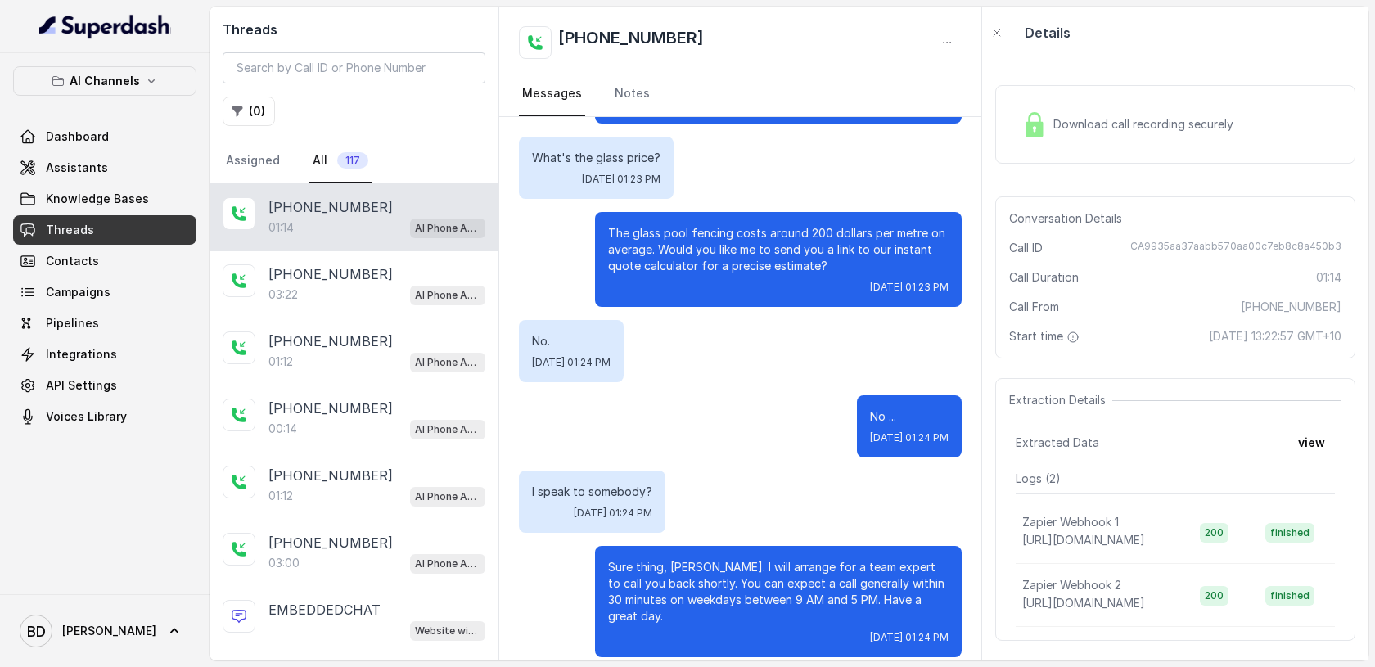
click at [1050, 124] on div "Download call recording securely" at bounding box center [1128, 125] width 224 height 38
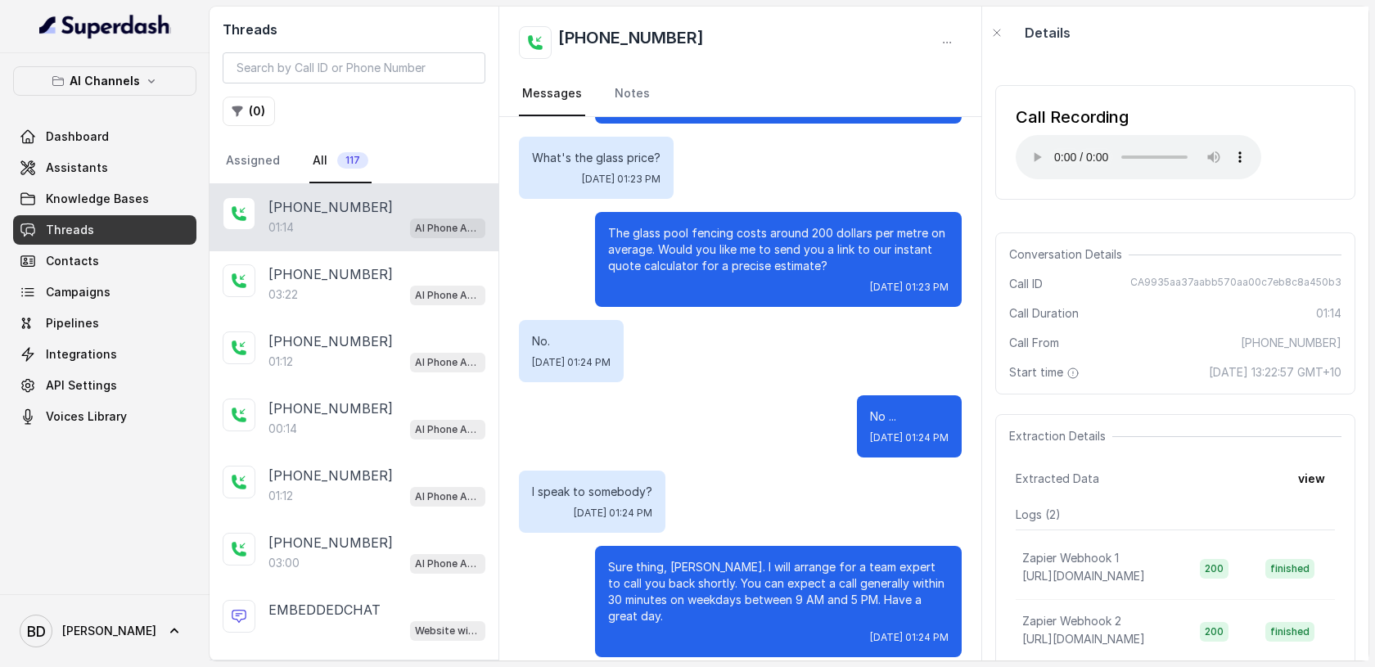
scroll to position [0, 0]
